Goal: Task Accomplishment & Management: Manage account settings

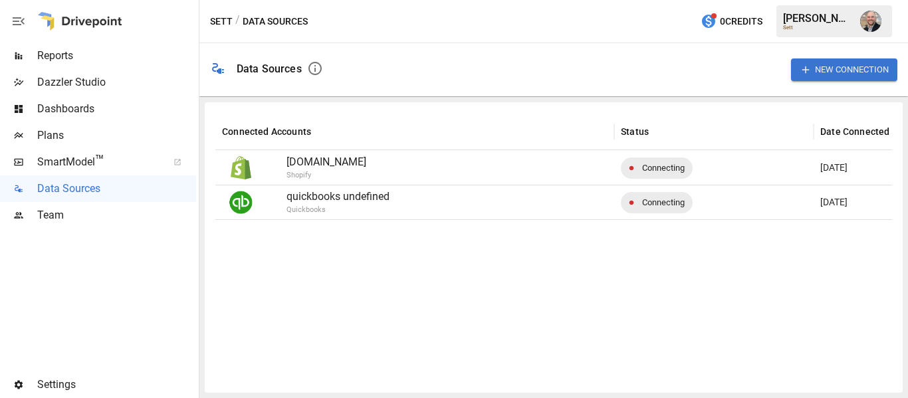
click at [121, 51] on span "Reports" at bounding box center [116, 56] width 159 height 16
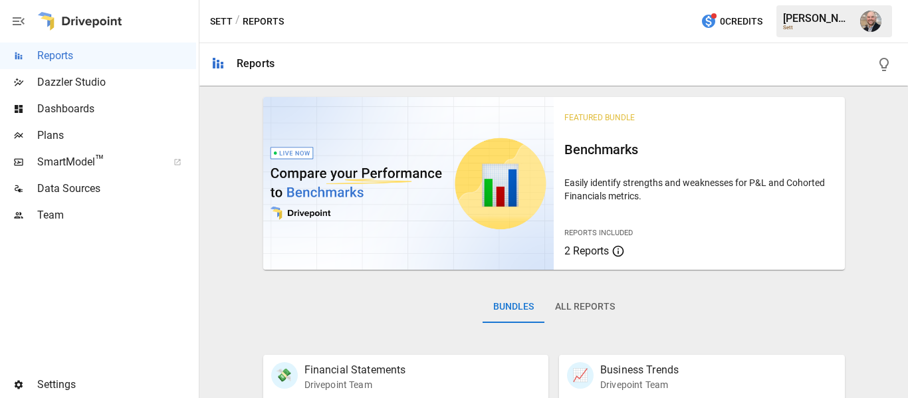
click at [139, 189] on span "Data Sources" at bounding box center [116, 189] width 159 height 16
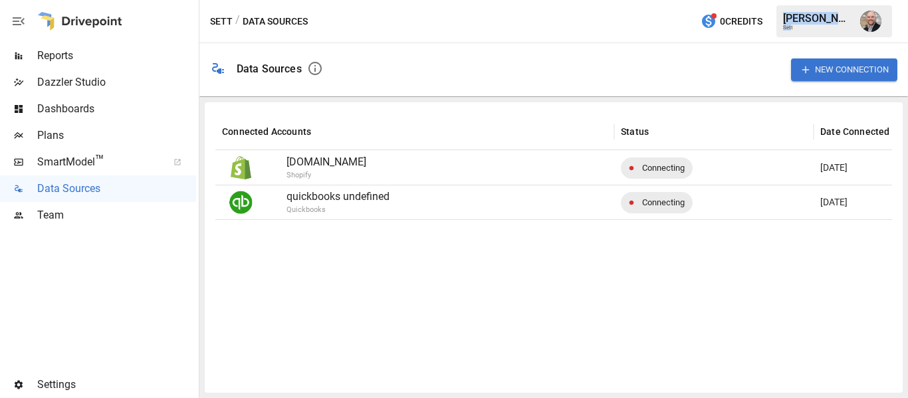
drag, startPoint x: 791, startPoint y: 29, endPoint x: 774, endPoint y: 7, distance: 27.9
click at [774, 7] on div "Sett / Data Sources 0 Credits [PERSON_NAME]" at bounding box center [553, 21] width 709 height 43
click at [786, 21] on div "[PERSON_NAME]" at bounding box center [817, 18] width 69 height 13
drag, startPoint x: 780, startPoint y: 18, endPoint x: 808, endPoint y: 31, distance: 30.9
click at [808, 31] on div "[PERSON_NAME]" at bounding box center [835, 21] width 116 height 32
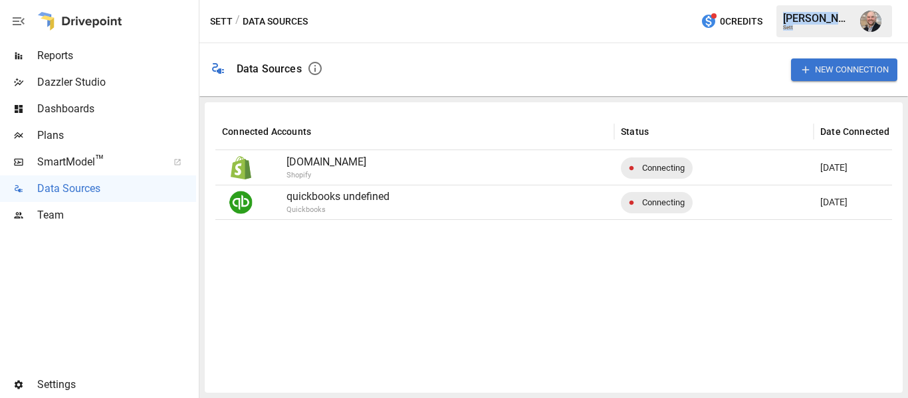
click at [808, 31] on div "[PERSON_NAME]" at bounding box center [835, 21] width 116 height 32
drag, startPoint x: 808, startPoint y: 31, endPoint x: 773, endPoint y: 19, distance: 37.4
click at [773, 19] on div "Sett / Data Sources 0 Credits [PERSON_NAME]" at bounding box center [553, 21] width 709 height 43
click at [772, 18] on div "Sett / Data Sources 0 Credits [PERSON_NAME]" at bounding box center [553, 21] width 709 height 43
drag, startPoint x: 772, startPoint y: 17, endPoint x: 795, endPoint y: 27, distance: 25.3
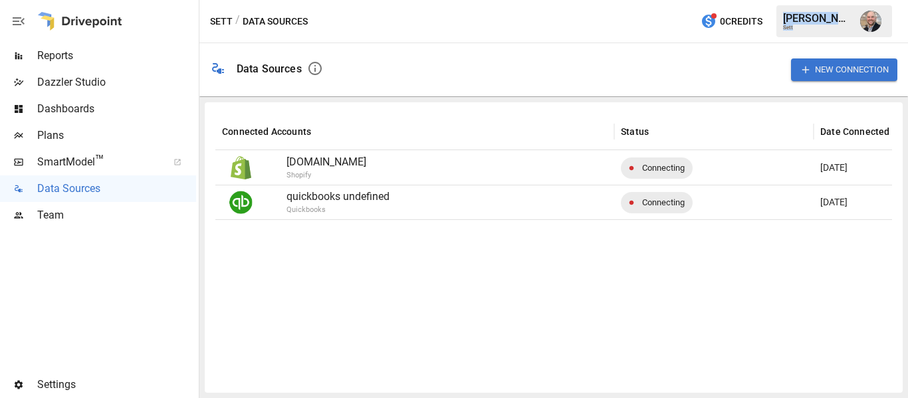
click at [795, 27] on div "Sett / Data Sources 0 Credits [PERSON_NAME]" at bounding box center [553, 21] width 709 height 43
click at [795, 27] on div "Sett" at bounding box center [817, 28] width 69 height 6
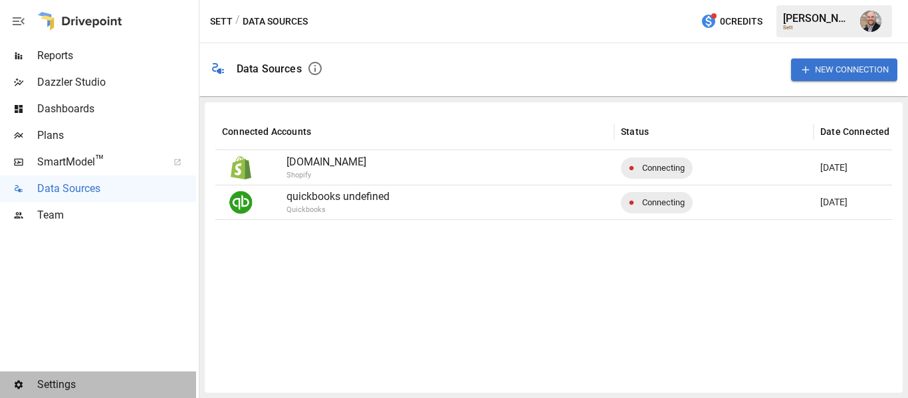
click at [59, 386] on span "Settings" at bounding box center [116, 385] width 159 height 16
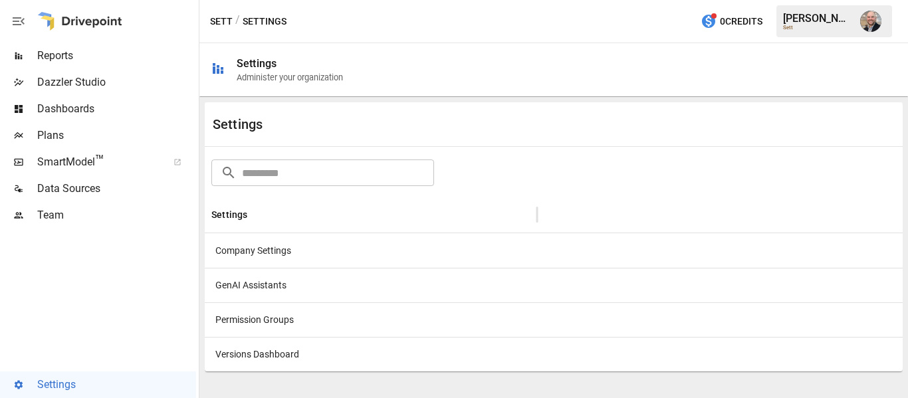
click at [386, 257] on div "Company Settings" at bounding box center [371, 250] width 332 height 35
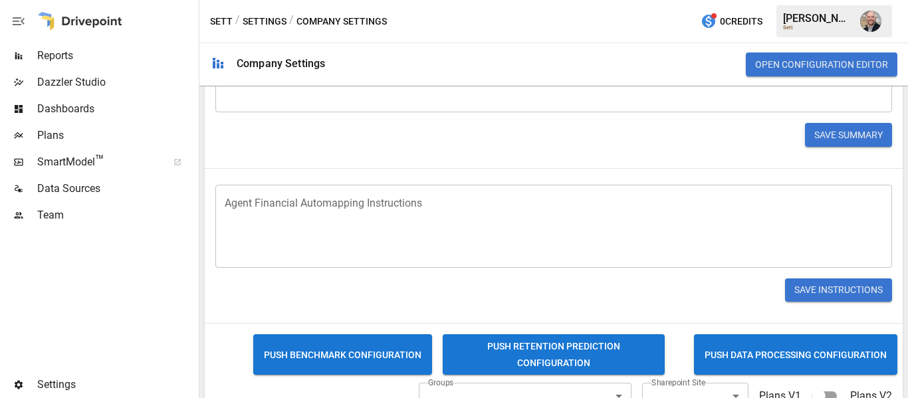
scroll to position [445, 0]
